Goal: Navigation & Orientation: Find specific page/section

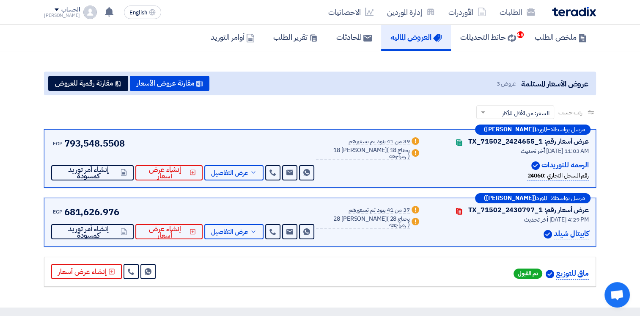
scroll to position [42, 0]
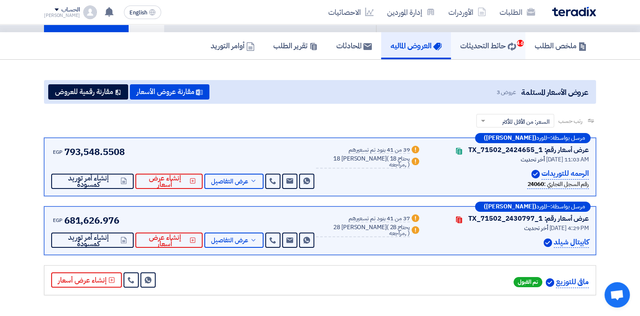
click at [498, 46] on h5 "حائط التحديثات 46" at bounding box center [489, 46] width 56 height 10
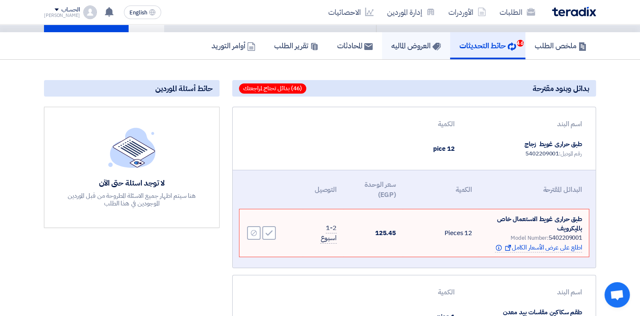
click at [402, 45] on h5 "العروض الماليه" at bounding box center [417, 46] width 50 height 10
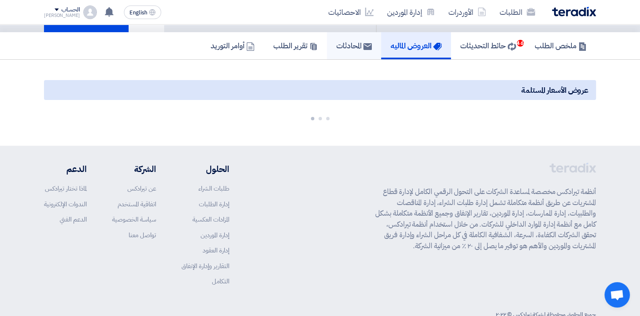
click at [349, 44] on h5 "المحادثات" at bounding box center [355, 46] width 36 height 10
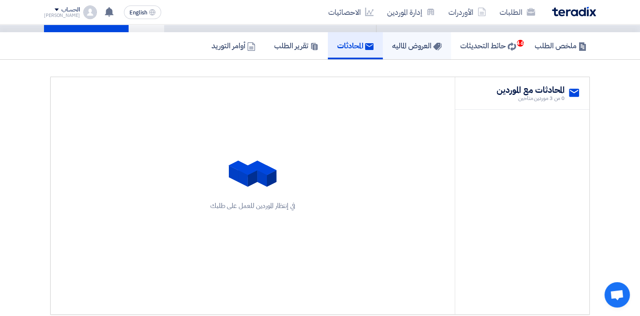
click at [400, 42] on h5 "العروض الماليه" at bounding box center [417, 46] width 50 height 10
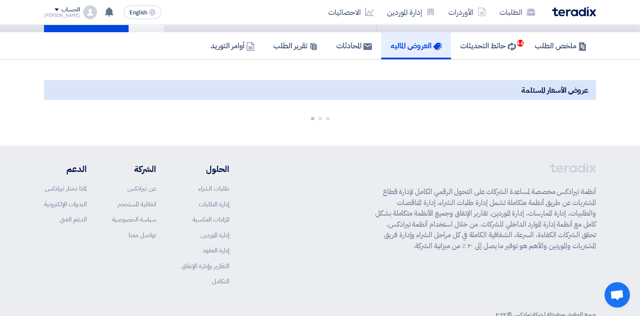
click at [473, 29] on div "Back #71502 164980 / 164886/ 164861 Priority مهم طلب عرض أسعار #164980 / 164886…" at bounding box center [486, 7] width 220 height 50
click at [480, 43] on h5 "حائط التحديثات 46" at bounding box center [489, 46] width 56 height 10
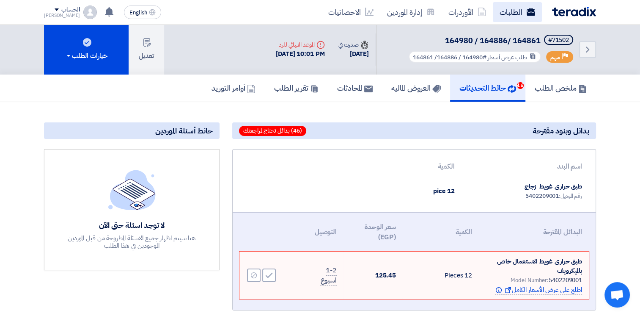
click at [509, 15] on link "الطلبات" at bounding box center [517, 12] width 49 height 20
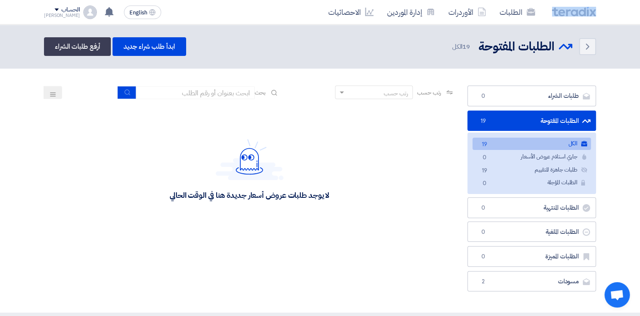
click at [567, 7] on div "الطلبات الأوردرات إدارة الموردين الاحصائيات" at bounding box center [430, 12] width 331 height 20
click at [547, 19] on div "الطلبات الأوردرات إدارة الموردين الاحصائيات" at bounding box center [430, 12] width 331 height 20
click at [561, 23] on div "الطلبات الأوردرات إدارة الموردين الاحصائيات English EN [DATE]" at bounding box center [320, 12] width 565 height 24
click at [607, 26] on header "Back الطلبات المفتوحة الطلبات المفتوحة 19" at bounding box center [320, 47] width 640 height 44
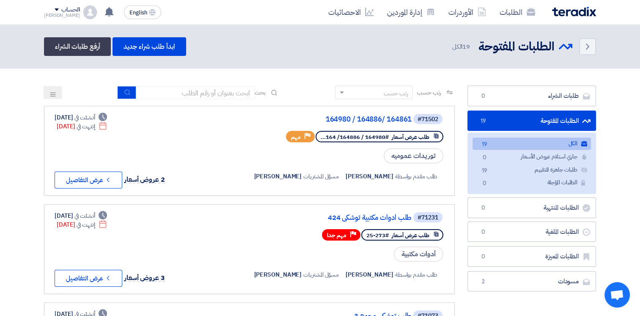
click at [560, 13] on img at bounding box center [574, 12] width 44 height 10
